Goal: Transaction & Acquisition: Purchase product/service

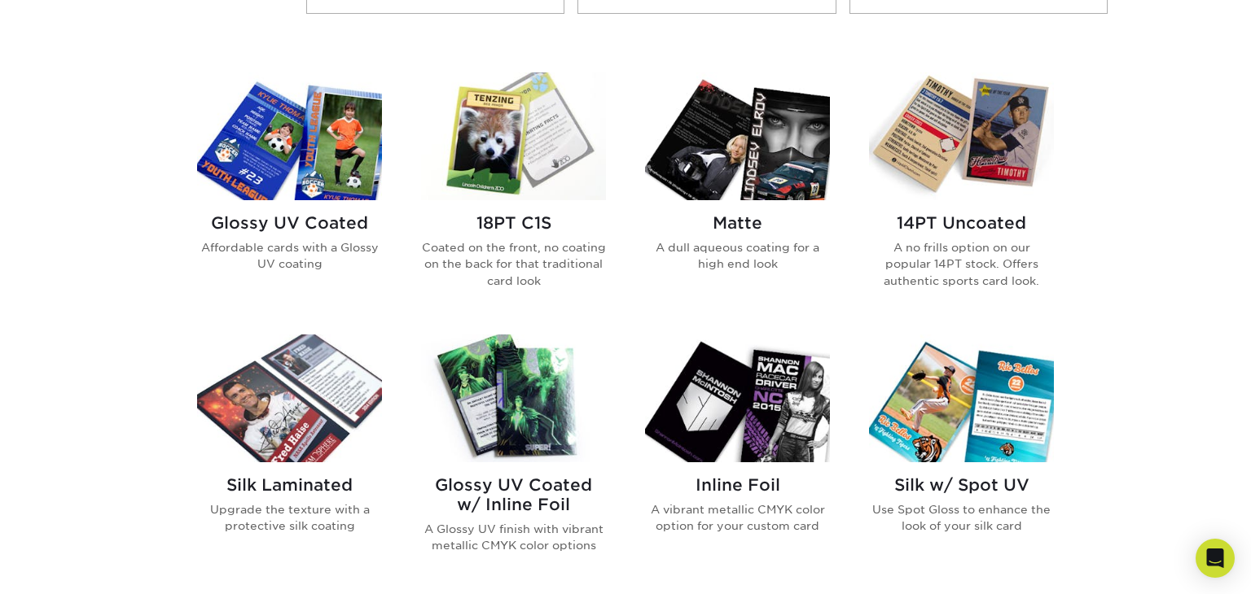
scroll to position [749, 0]
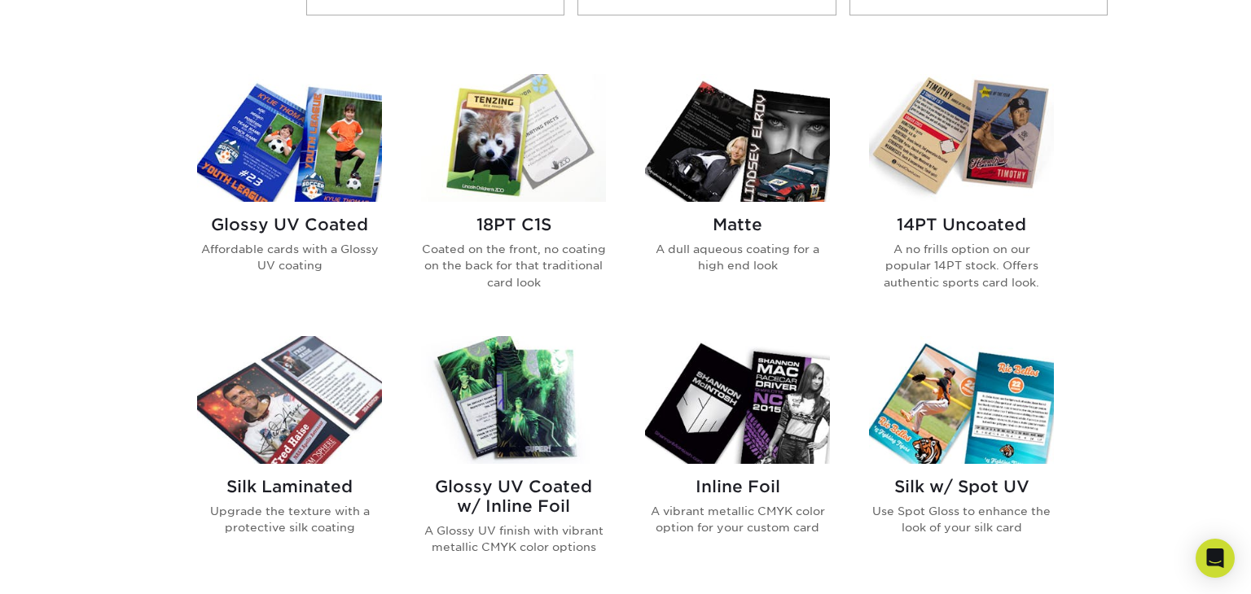
click at [960, 219] on h2 "14PT Uncoated" at bounding box center [961, 225] width 185 height 20
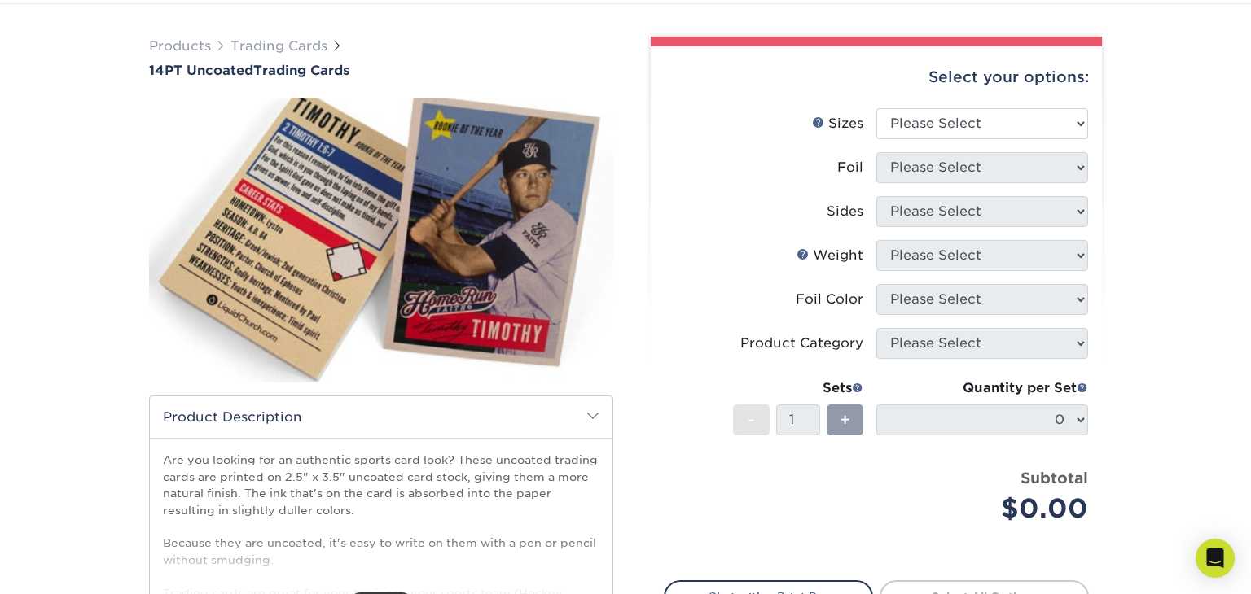
scroll to position [99, 0]
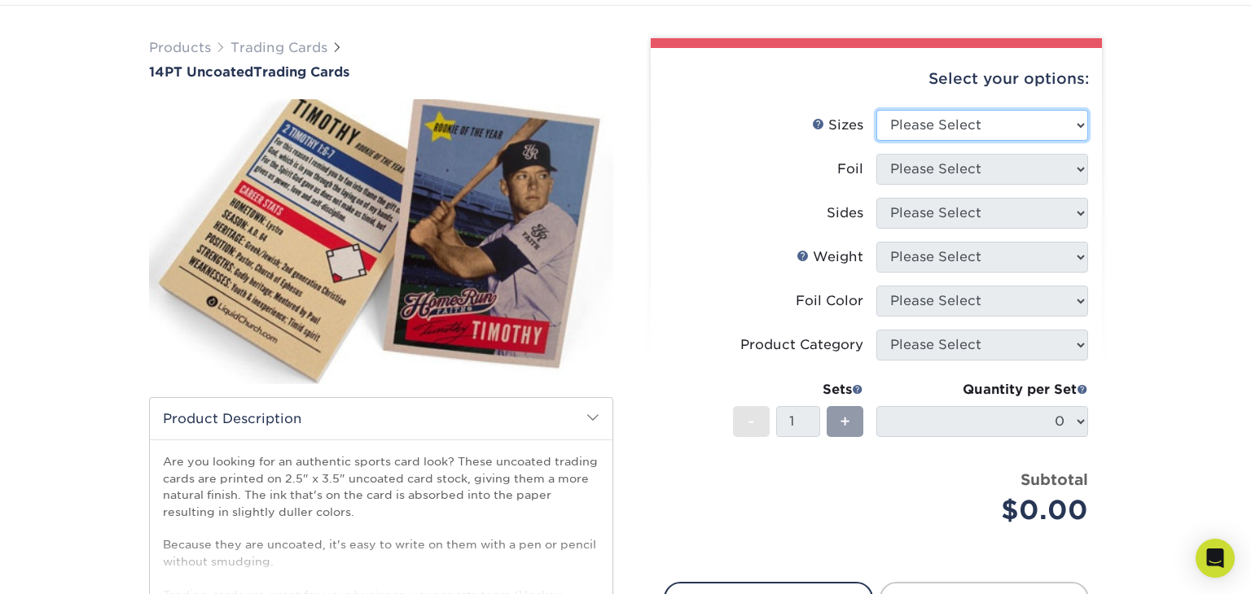
click at [992, 118] on select "Please Select 2.5" x 3.5"" at bounding box center [982, 125] width 212 height 31
select select "2.50x3.50"
click at [876, 110] on select "Please Select 2.5" x 3.5"" at bounding box center [982, 125] width 212 height 31
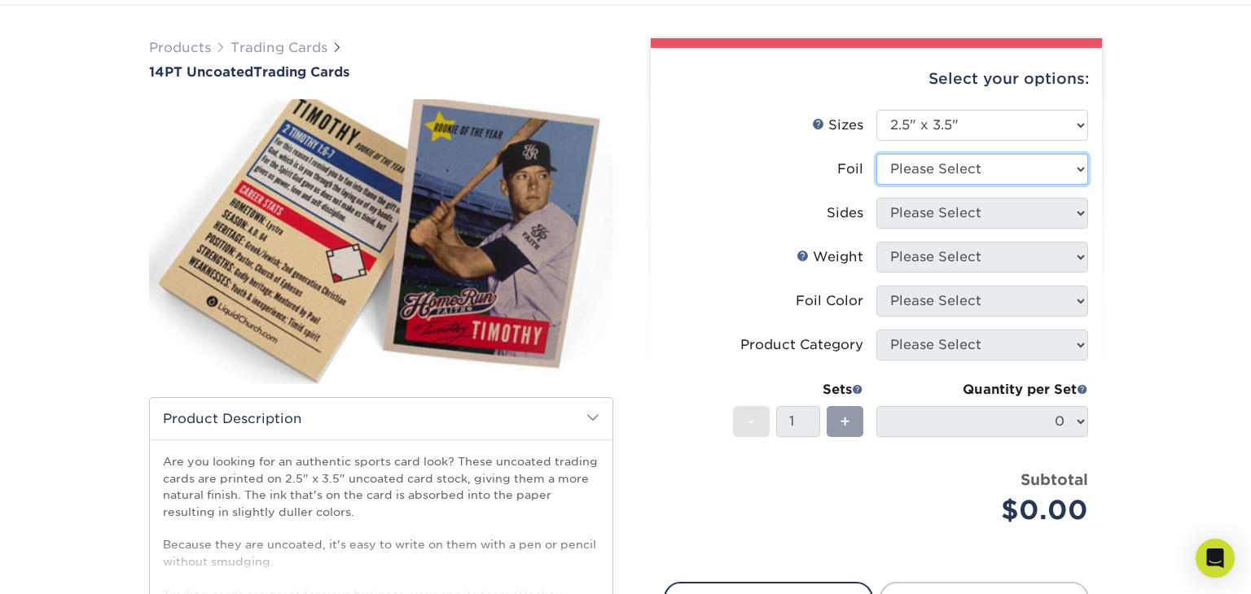
click at [973, 162] on select "Please Select Yes No" at bounding box center [982, 169] width 212 height 31
select select "1"
click at [876, 154] on select "Please Select Yes No" at bounding box center [982, 169] width 212 height 31
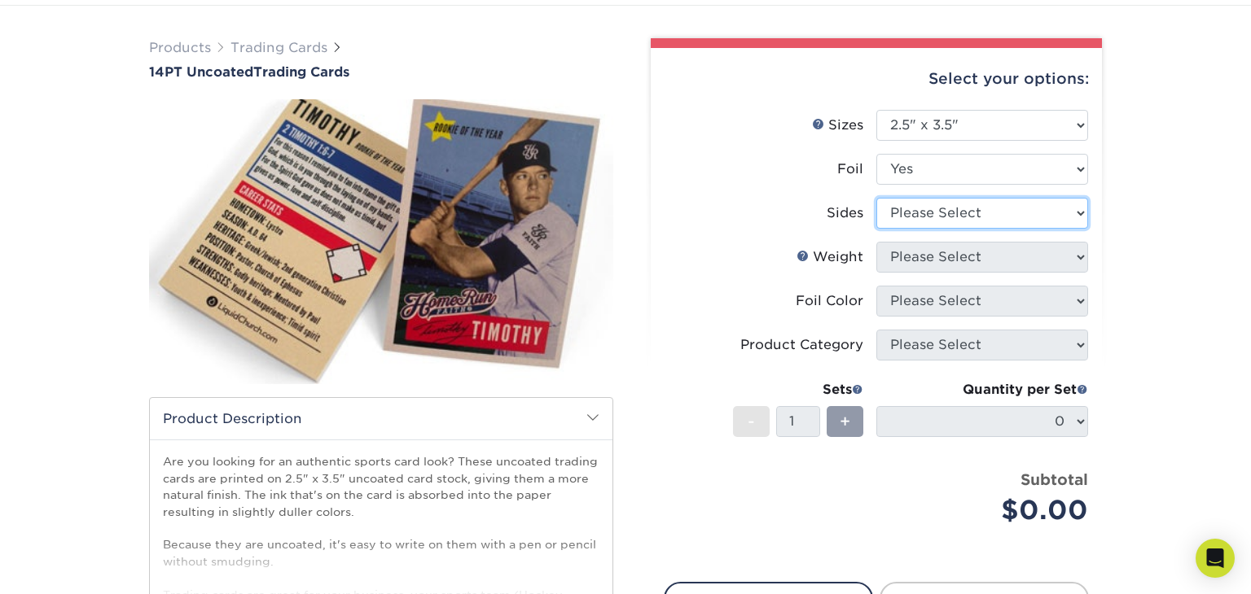
click at [931, 208] on select "Please Select Print Both Sides - Foil Both Sides Print Both Sides - Foil Front …" at bounding box center [982, 213] width 212 height 31
select select "34527644-b4fd-4ffb-9092-1318eefcd9d9"
click at [876, 198] on select "Please Select Print Both Sides - Foil Both Sides Print Both Sides - Foil Front …" at bounding box center [982, 213] width 212 height 31
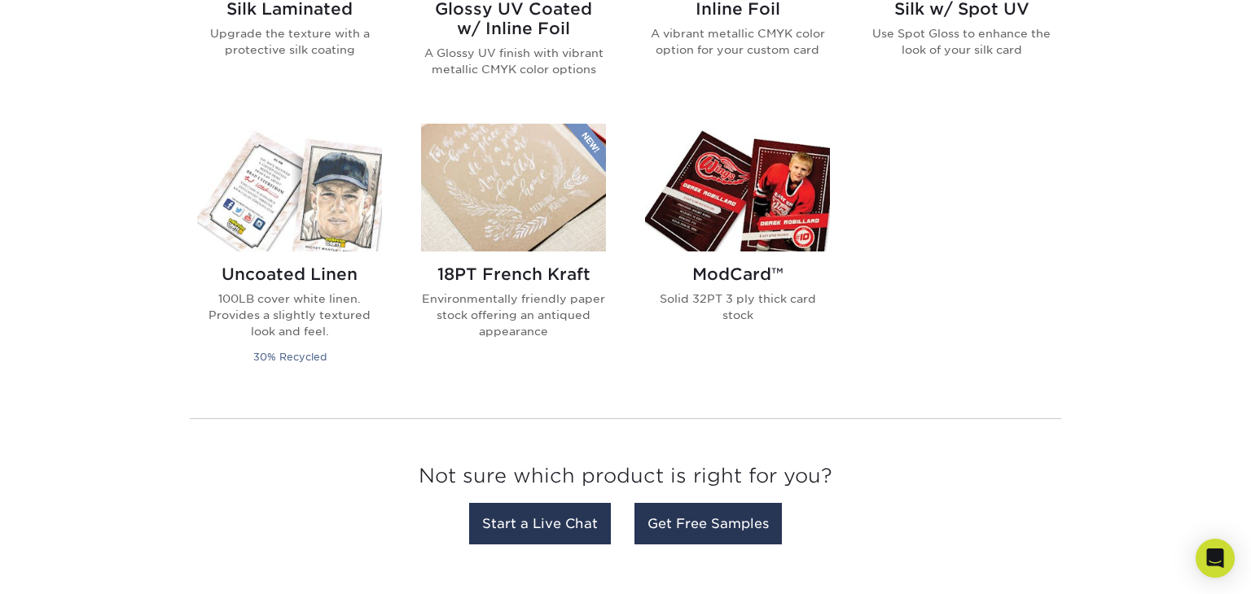
scroll to position [1221, 0]
